Goal: Find specific page/section: Find specific page/section

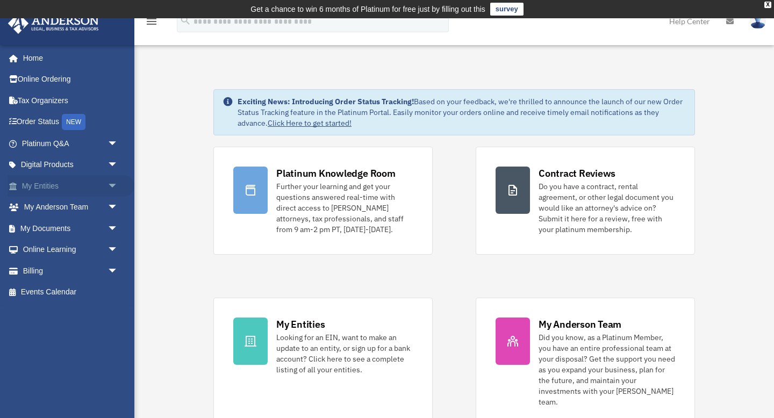
click at [67, 187] on link "My Entities arrow_drop_down" at bounding box center [71, 185] width 127 height 21
click at [110, 185] on span "arrow_drop_down" at bounding box center [117, 186] width 21 height 22
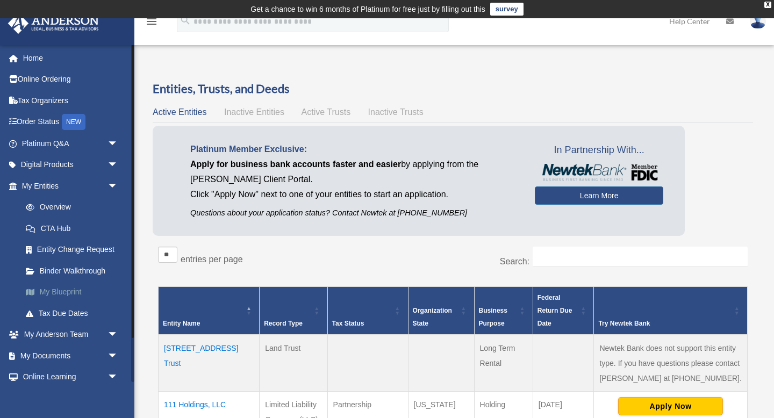
click at [68, 289] on link "My Blueprint" at bounding box center [74, 292] width 119 height 21
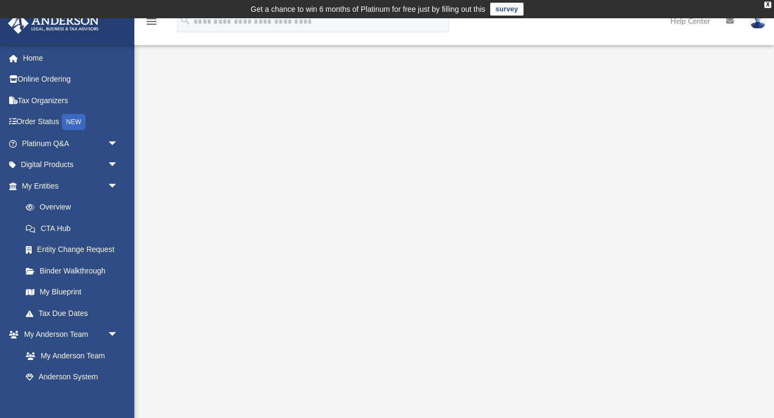
scroll to position [27, 0]
